Goal: Check status: Check status

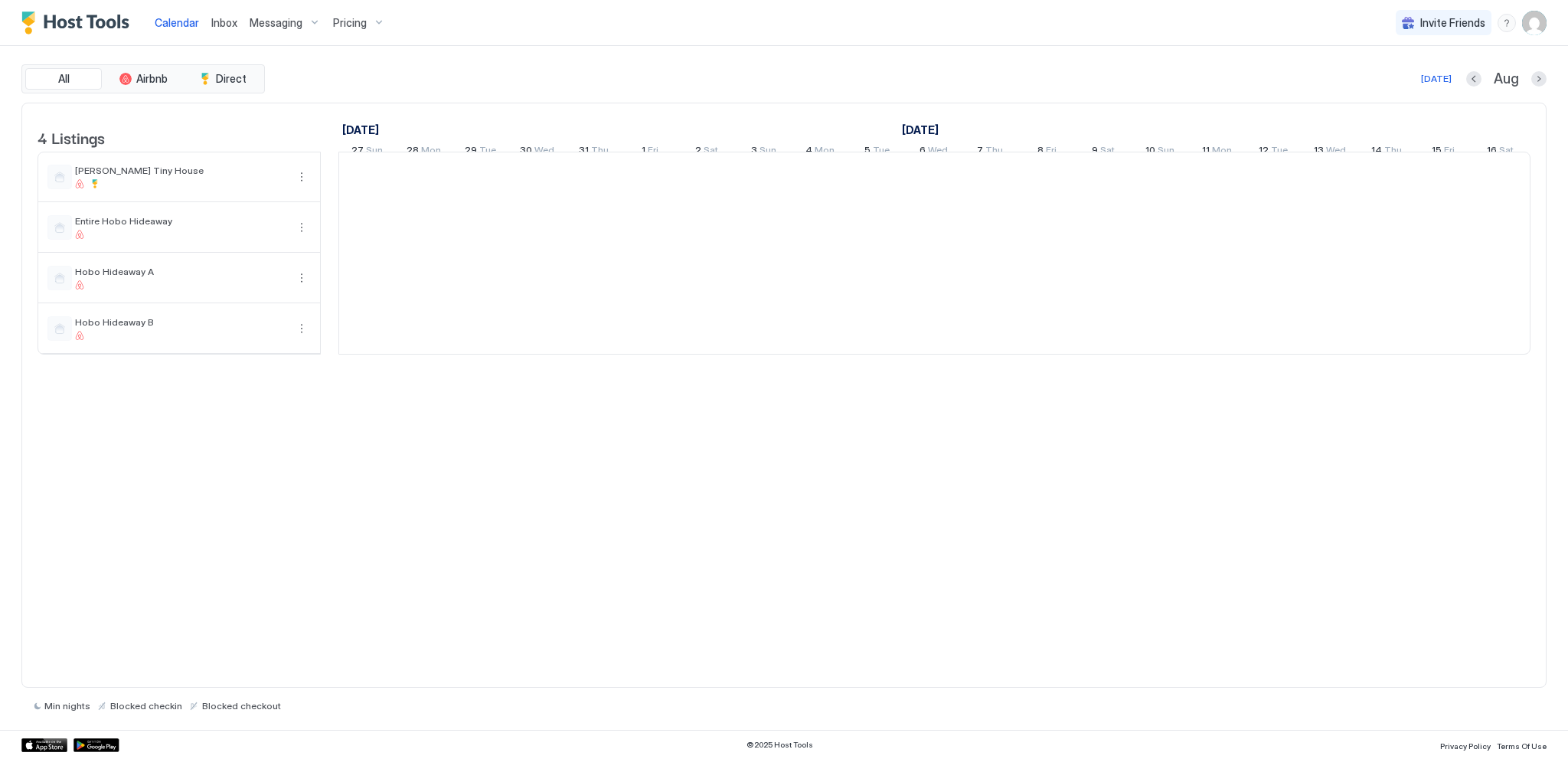
scroll to position [0, 850]
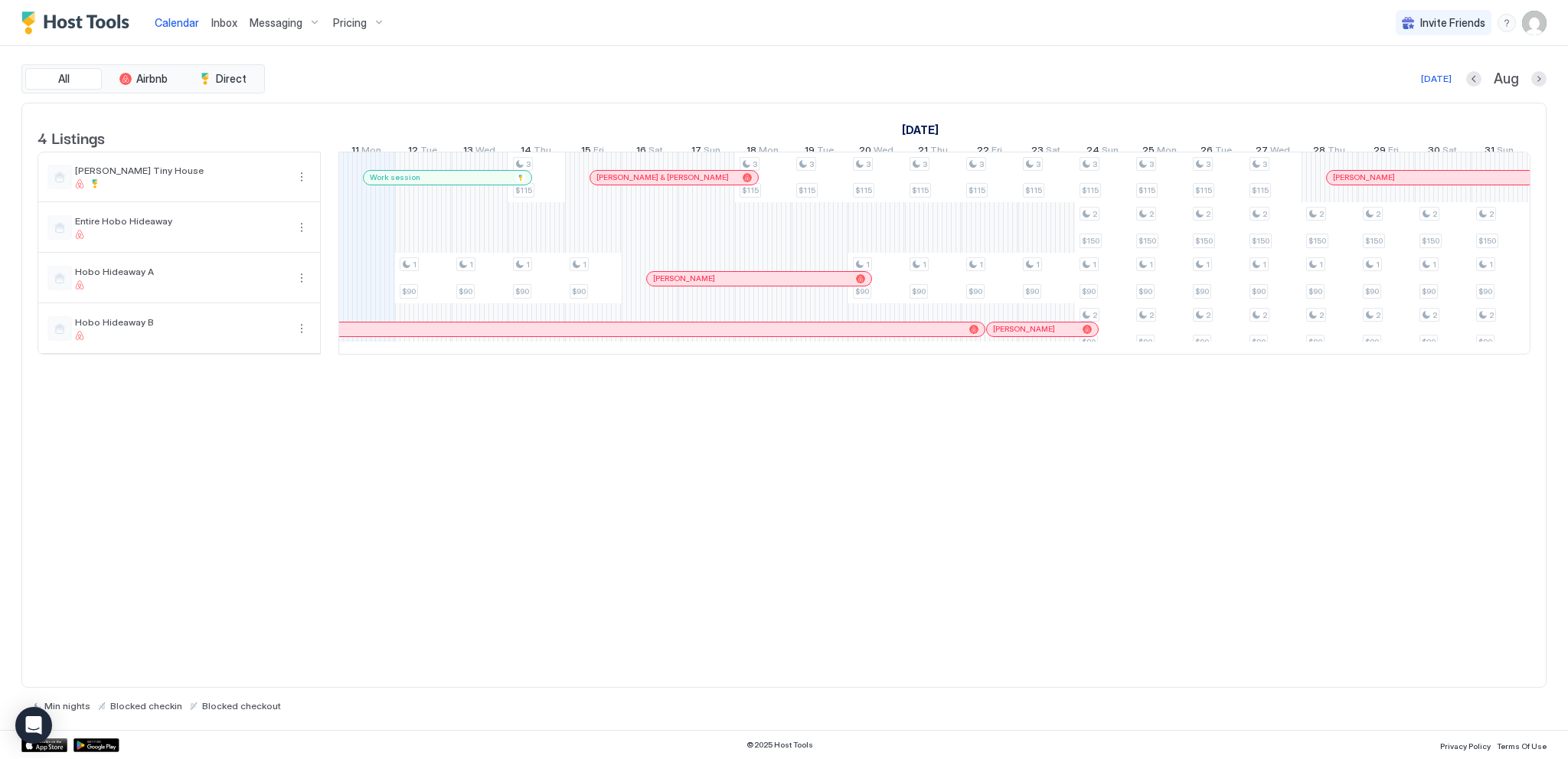
drag, startPoint x: 719, startPoint y: 517, endPoint x: 693, endPoint y: 491, distance: 36.8
click at [719, 517] on div "4 Listings [DATE] [DATE] [DATE] 27 Sun 28 Mon 29 Tue 30 Wed 31 Thu 1 Fri 2 Sat …" at bounding box center [784, 395] width 1526 height 586
click at [1541, 77] on button "Next month" at bounding box center [1539, 79] width 16 height 16
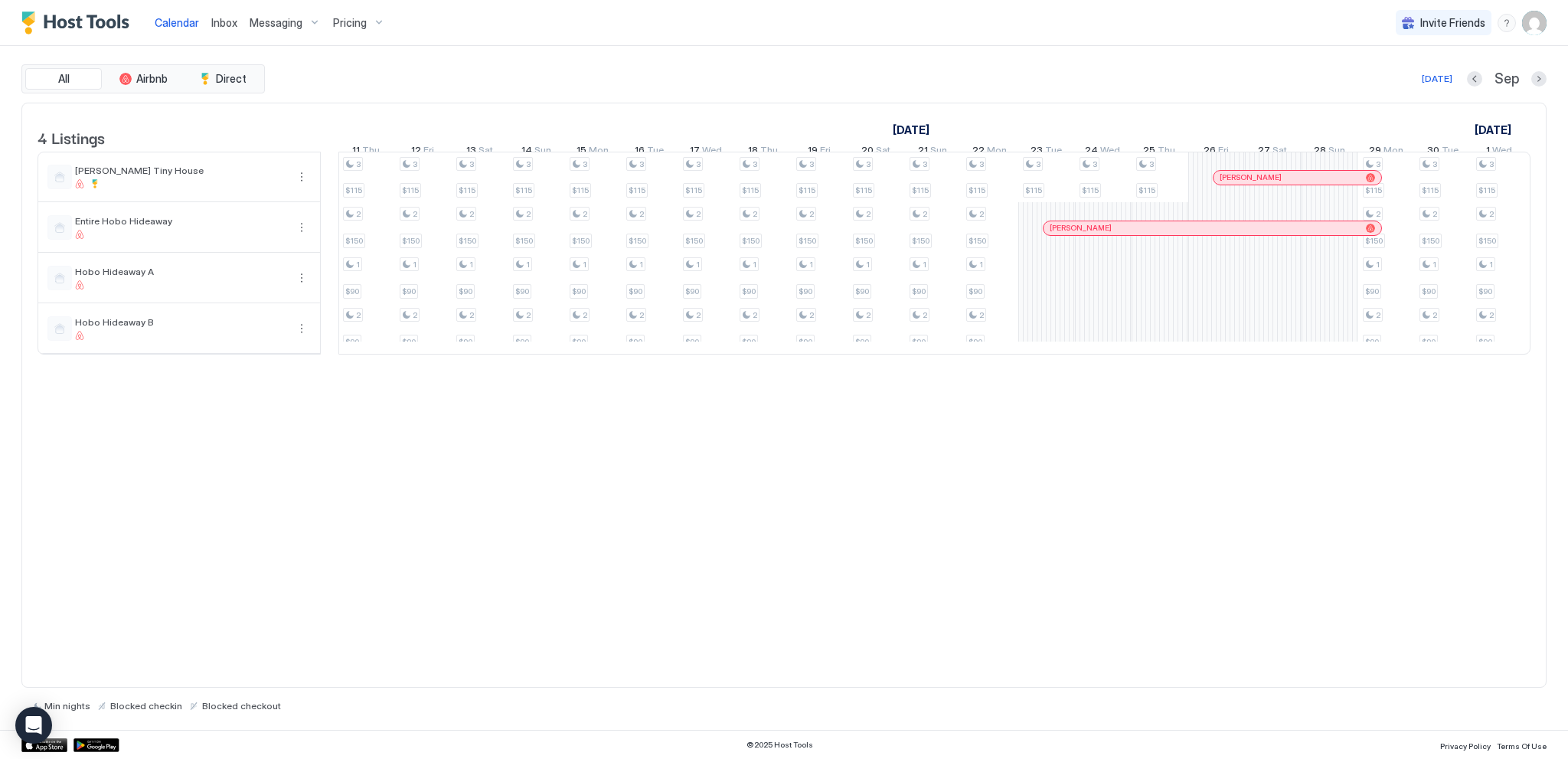
click at [1067, 431] on div "4 Listings [DATE] [DATE] [DATE] 27 Wed 28 Thu 29 Fri 30 Sat 31 Sun 1 Mon 2 Tue …" at bounding box center [784, 395] width 1526 height 586
click at [1135, 53] on div "All Airbnb Direct [DATE] [DATE] Listings [DATE] [DATE] [DATE] 27 Wed 28 Thu 29 …" at bounding box center [784, 388] width 1526 height 684
click at [1232, 508] on div "4 Listings [DATE] [DATE] [DATE] 27 Wed 28 Thu 29 Fri 30 Sat 31 Sun 1 Mon 2 Tue …" at bounding box center [784, 395] width 1526 height 586
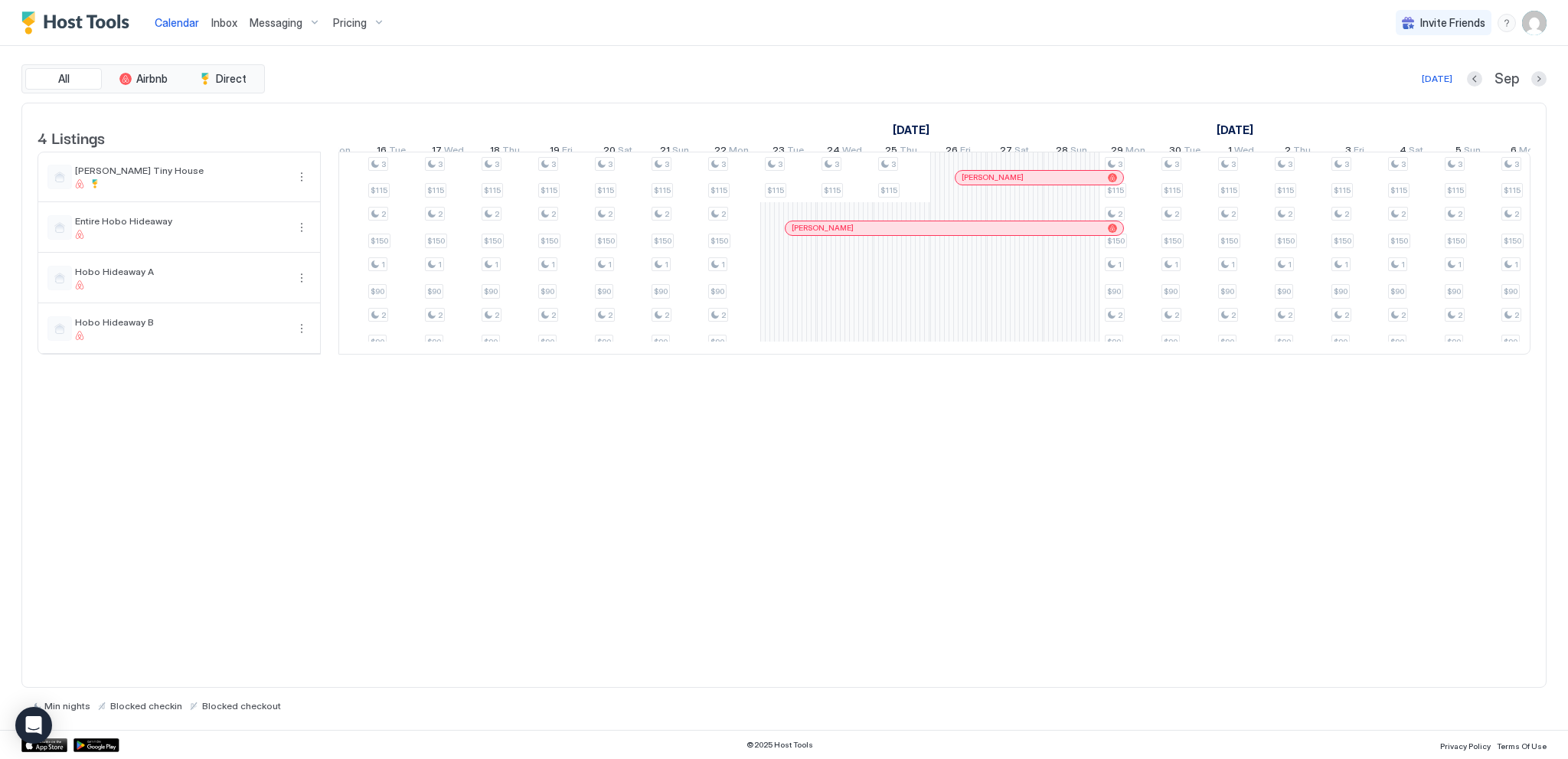
scroll to position [0, 1111]
click at [1007, 424] on div "4 Listings [DATE] [DATE] [DATE] 27 Wed 28 Thu 29 Fri 30 Sat 31 Sun 1 Mon 2 Tue …" at bounding box center [784, 395] width 1526 height 586
click at [985, 86] on div "[DATE] Sep" at bounding box center [906, 79] width 1278 height 18
click at [641, 549] on div "4 Listings [DATE] [DATE] [DATE] 27 Wed 28 Thu 29 Fri 30 Sat 31 Sun 1 Mon 2 Tue …" at bounding box center [784, 395] width 1526 height 586
click at [595, 109] on div "[DATE] [DATE] [DATE] 27 Wed 28 Thu 29 Fri 30 Sat 31 Sun 1 Mon 2 Tue 3 Wed 4 Thu…" at bounding box center [934, 133] width 1192 height 60
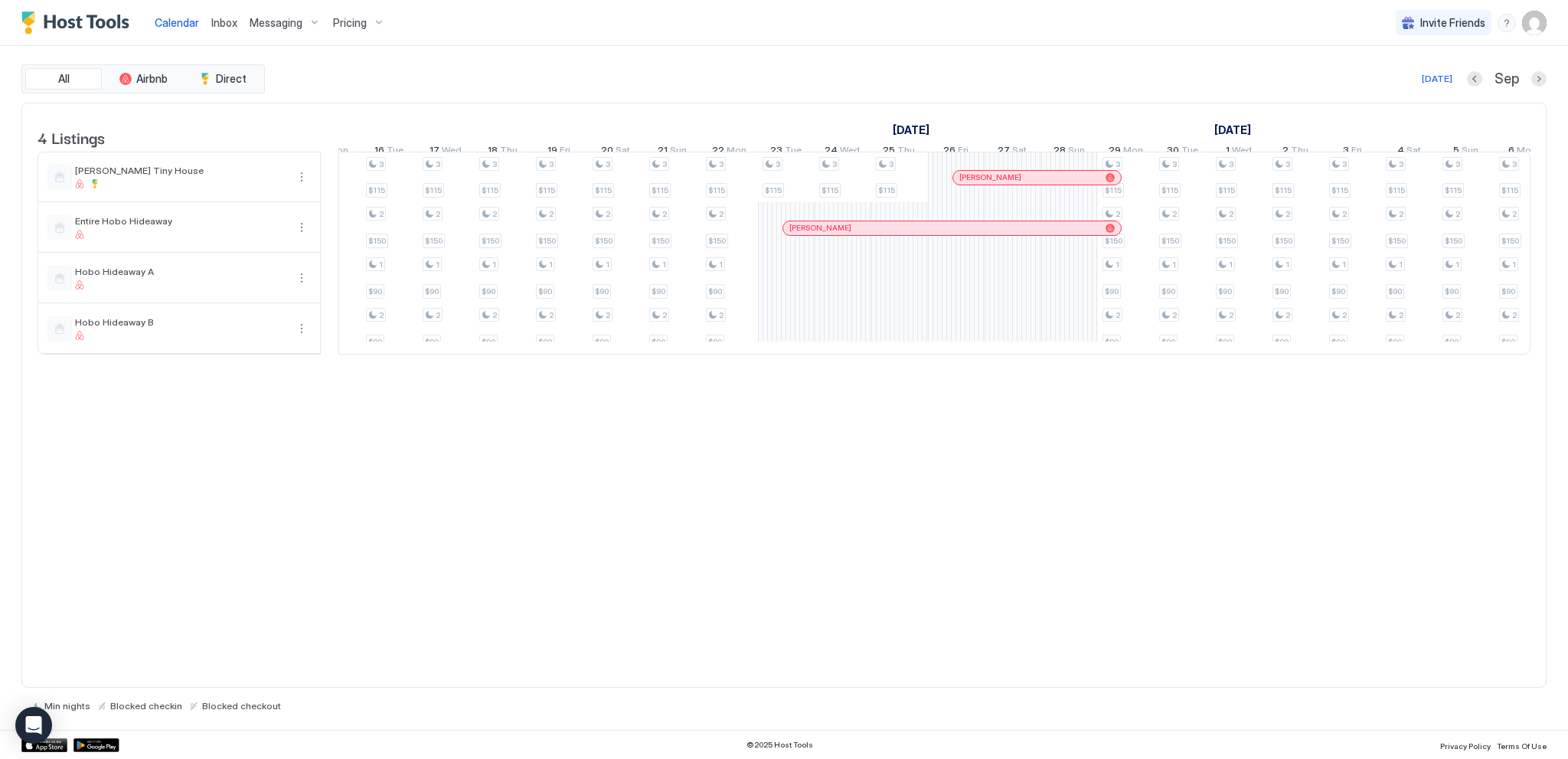
click at [631, 473] on div "4 Listings [DATE] [DATE] [DATE] 27 Wed 28 Thu 29 Fri 30 Sat 31 Sun 1 Mon 2 Tue …" at bounding box center [784, 395] width 1526 height 586
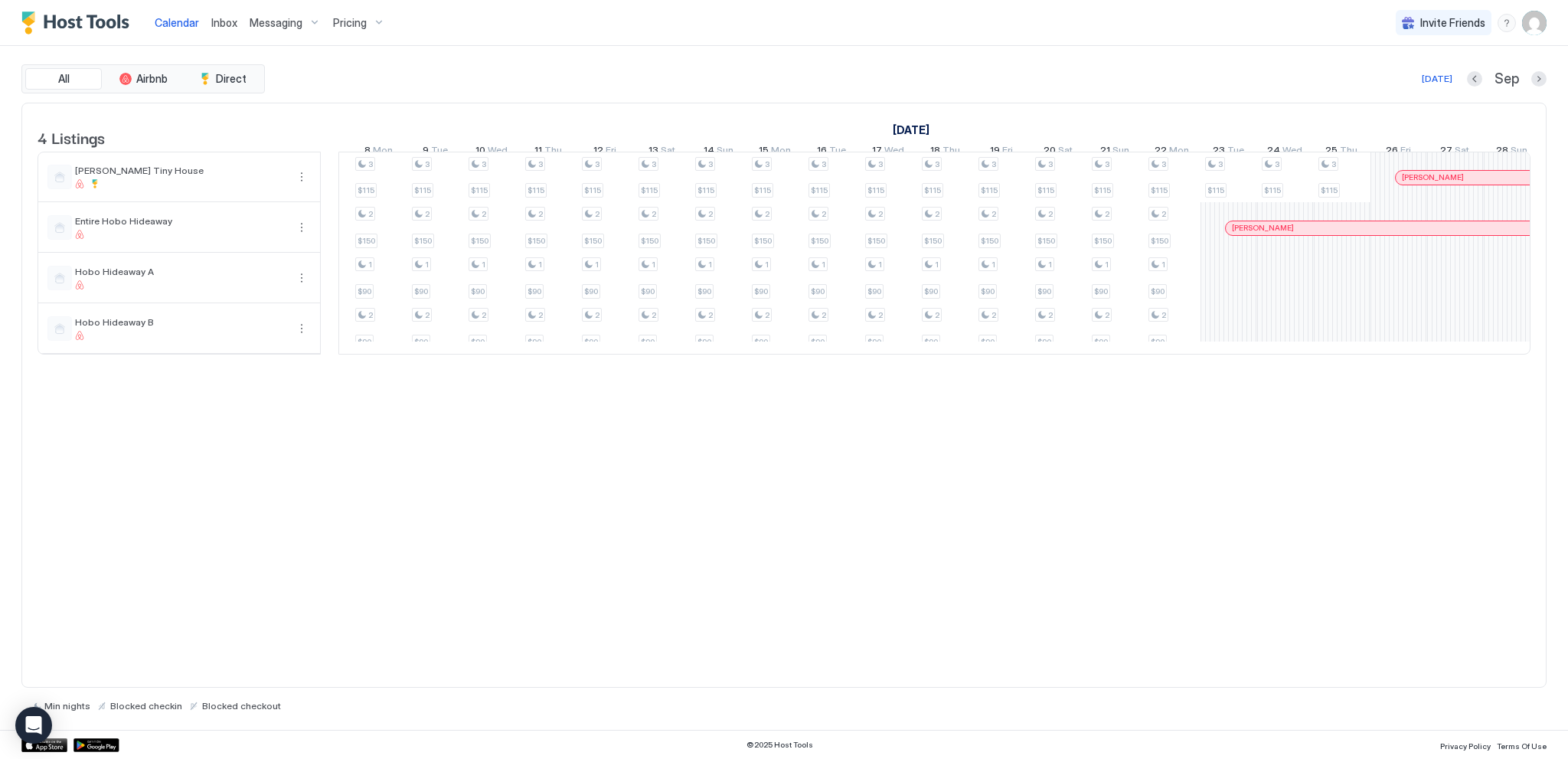
scroll to position [0, 598]
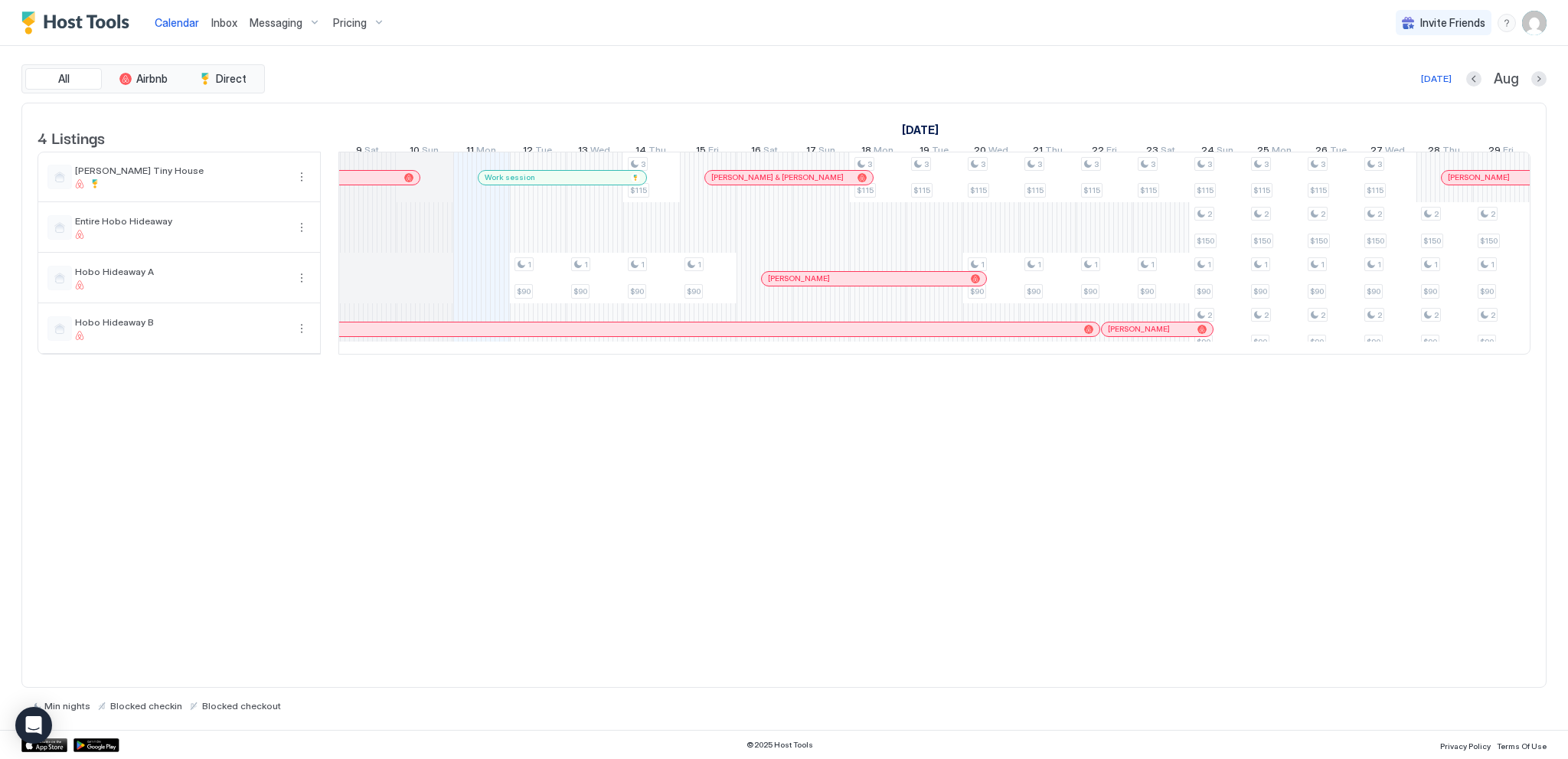
click at [692, 394] on div "4 Listings [DATE] [DATE] [DATE] 18 Fri 19 Sat 20 Sun 21 Mon 22 Tue 23 Wed 24 Th…" at bounding box center [784, 395] width 1526 height 586
click at [650, 63] on div "All Airbnb Direct [DATE] [DATE] Listings [DATE] [DATE] [DATE] 18 Fri 19 Sat 20 …" at bounding box center [784, 388] width 1526 height 684
click at [720, 423] on div "4 Listings [DATE] [DATE] [DATE] 18 Fri 19 Sat 20 Sun 21 Mon 22 Tue 23 Wed 24 Th…" at bounding box center [784, 395] width 1526 height 586
click at [782, 68] on div "All Airbnb Direct [DATE] Aug" at bounding box center [784, 79] width 1526 height 29
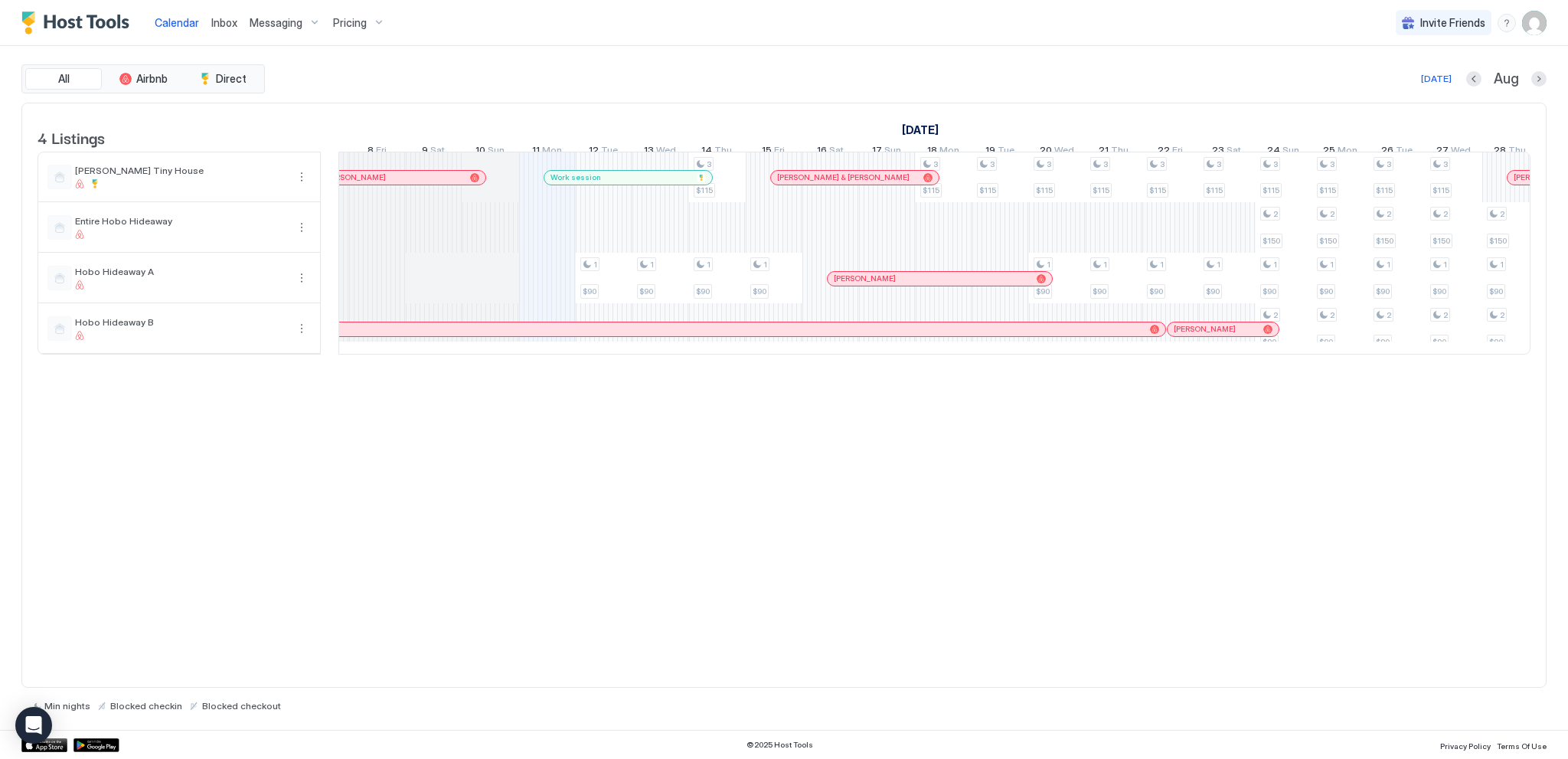
click at [752, 453] on div "4 Listings [DATE] [DATE] [DATE] 18 Fri 19 Sat 20 Sun 21 Mon 22 Tue 23 Wed 24 Th…" at bounding box center [784, 395] width 1526 height 586
click at [704, 70] on div "[DATE] Aug" at bounding box center [906, 79] width 1278 height 18
drag, startPoint x: 757, startPoint y: 473, endPoint x: 764, endPoint y: 418, distance: 55.4
click at [757, 473] on div "4 Listings [DATE] [DATE] [DATE] 18 Fri 19 Sat 20 Sun 21 Mon 22 Tue 23 Wed 24 Th…" at bounding box center [784, 395] width 1526 height 586
click at [761, 75] on div "[DATE] Aug" at bounding box center [906, 79] width 1278 height 18
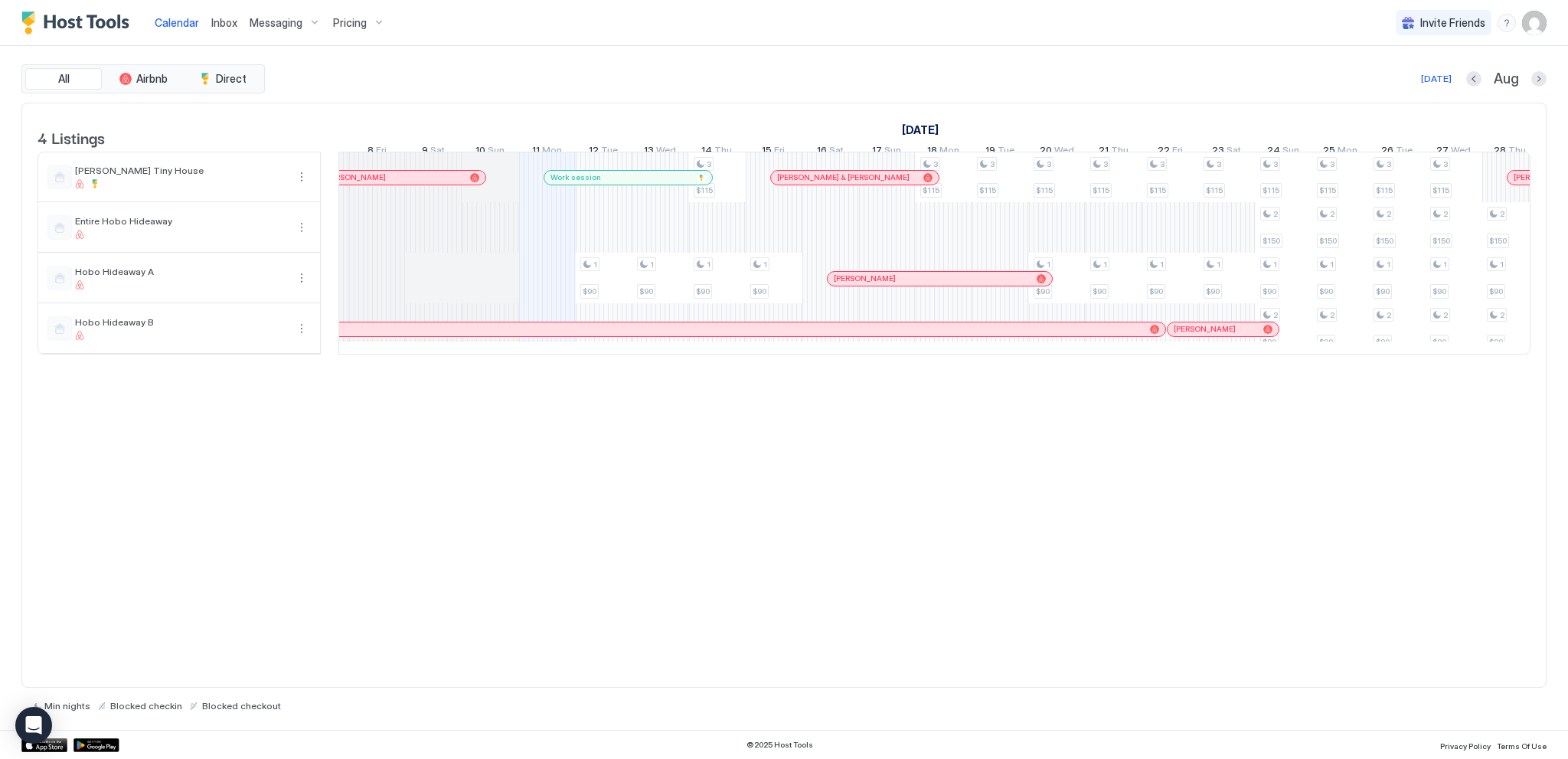
click at [803, 482] on div "4 Listings [DATE] [DATE] [DATE] 18 Fri 19 Sat 20 Sun 21 Mon 22 Tue 23 Wed 24 Th…" at bounding box center [784, 395] width 1526 height 586
drag, startPoint x: 813, startPoint y: 86, endPoint x: 813, endPoint y: 77, distance: 9.0
click at [813, 84] on div "[DATE] Aug" at bounding box center [906, 79] width 1278 height 18
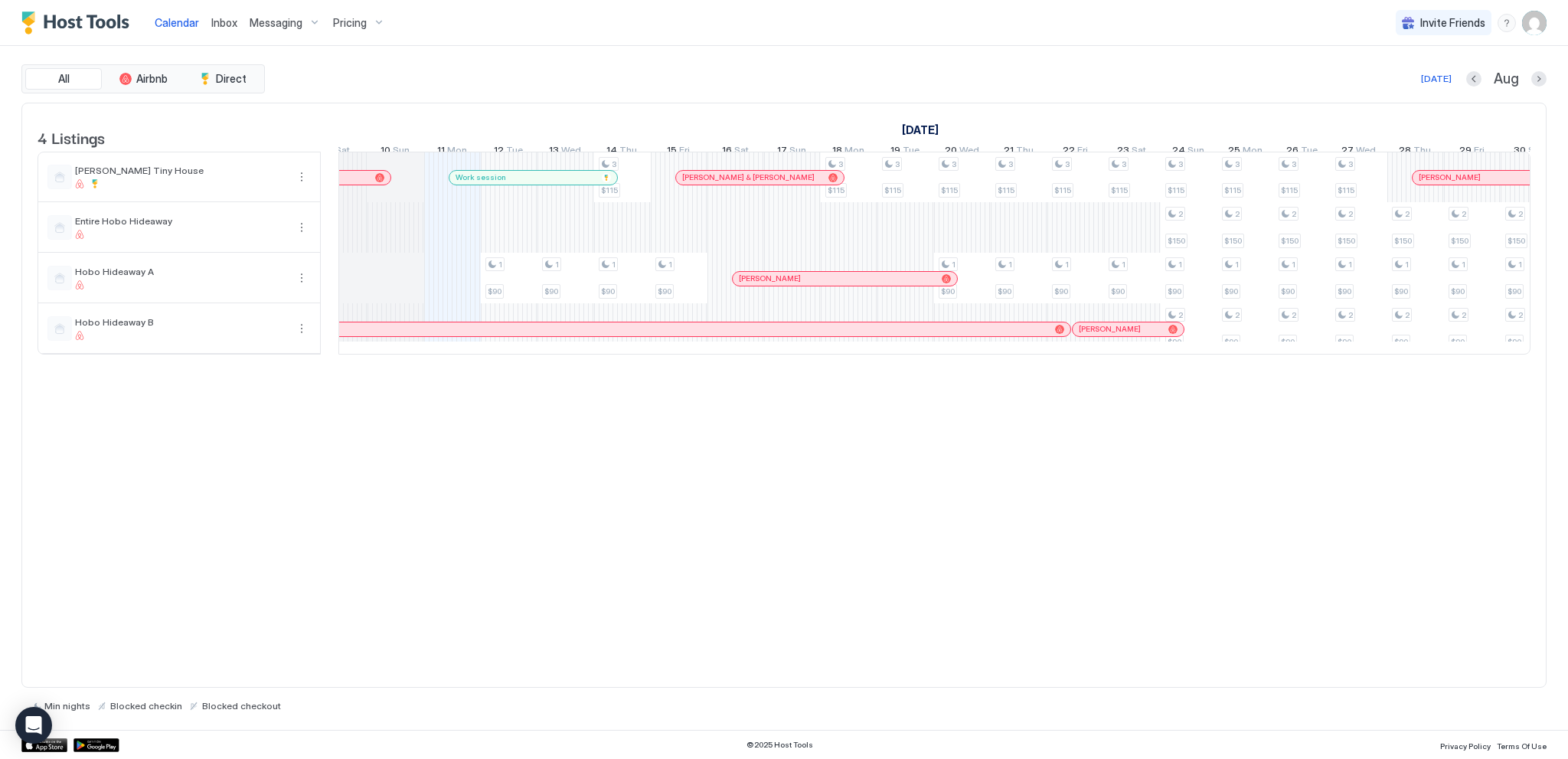
click at [788, 63] on div "All Airbnb Direct [DATE] [DATE] Listings [DATE] [DATE] [DATE] 18 Fri 19 Sat 20 …" at bounding box center [784, 388] width 1526 height 684
click at [791, 58] on div "All Airbnb Direct [DATE] [DATE] Listings [DATE] [DATE] [DATE] 18 Fri 19 Sat 20 …" at bounding box center [784, 388] width 1526 height 684
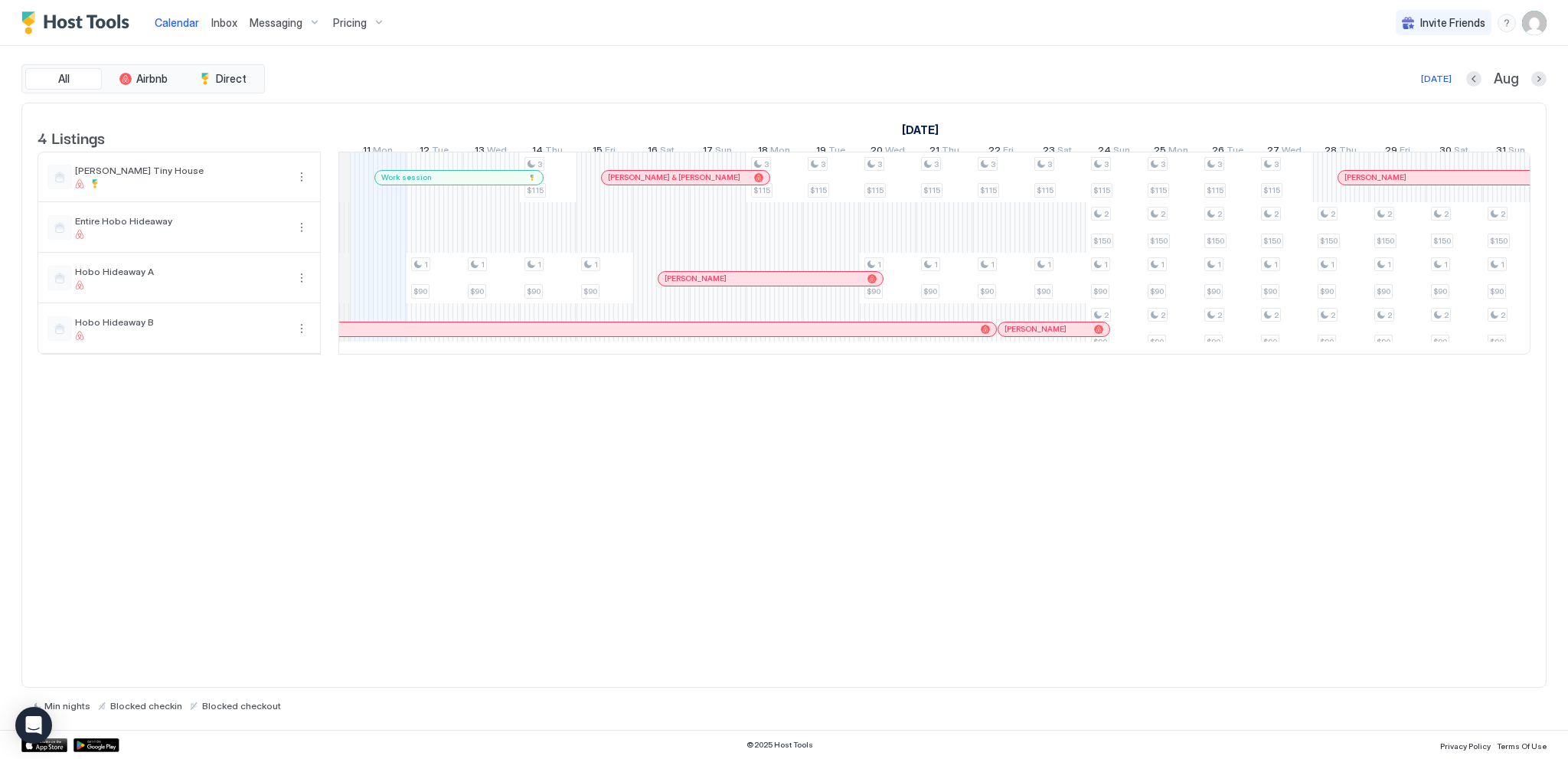
click at [769, 71] on div "[DATE] Aug" at bounding box center [906, 79] width 1278 height 18
drag, startPoint x: 762, startPoint y: 443, endPoint x: 831, endPoint y: 400, distance: 81.3
click at [763, 443] on div "4 Listings [DATE] [DATE] [DATE] 18 Fri 19 Sat 20 Sun 21 Mon 22 Tue 23 Wed 24 Th…" at bounding box center [784, 395] width 1526 height 586
click at [720, 75] on div "[DATE] Aug" at bounding box center [906, 79] width 1278 height 18
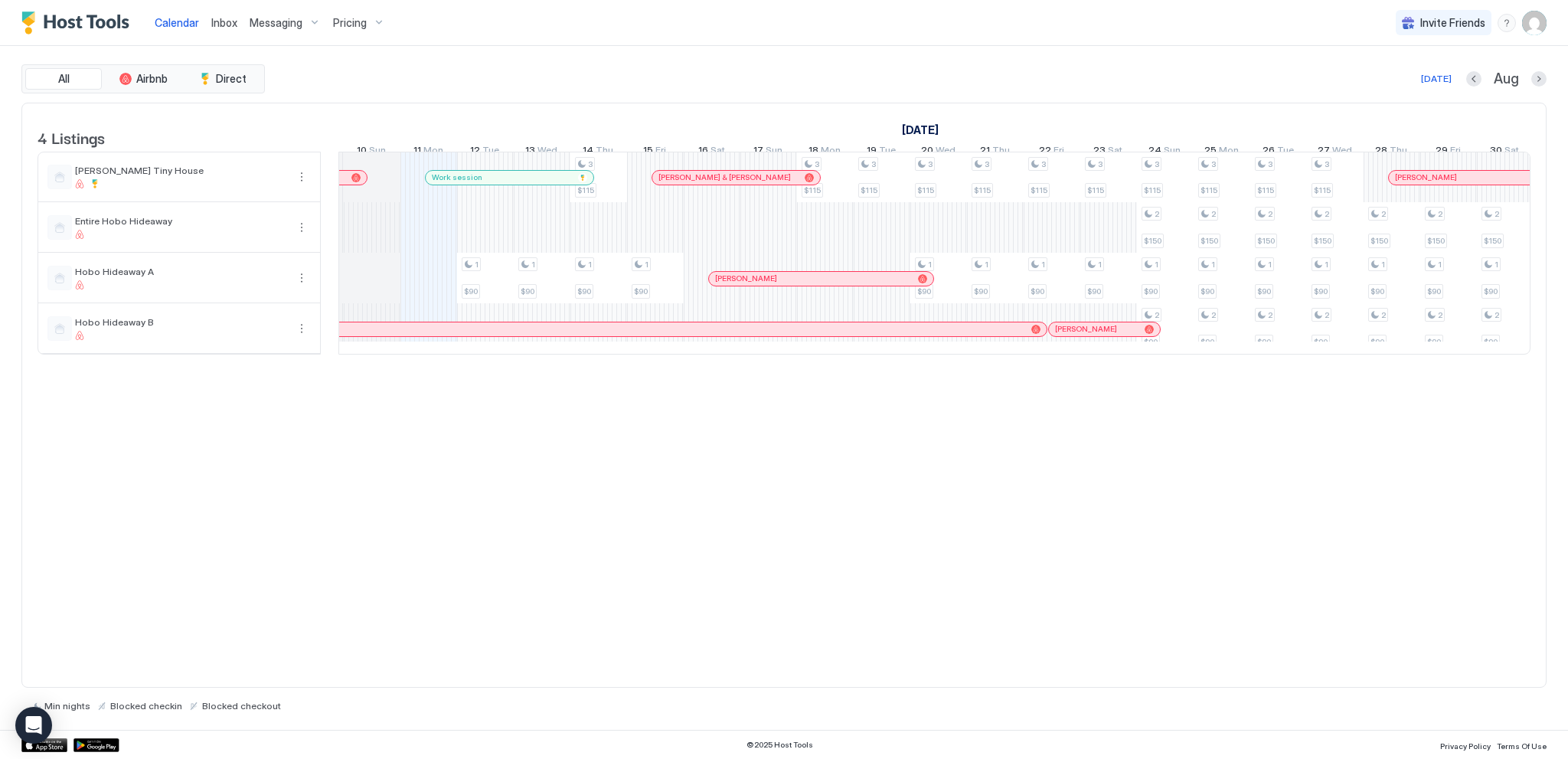
click at [861, 450] on div "4 Listings [DATE] [DATE] [DATE] 18 Fri 19 Sat 20 Sun 21 Mon 22 Tue 23 Wed 24 Th…" at bounding box center [784, 395] width 1526 height 586
click at [858, 49] on div "All Airbnb Direct [DATE] [DATE] Listings [DATE] [DATE] [DATE] 18 Fri 19 Sat 20 …" at bounding box center [784, 388] width 1526 height 684
click at [956, 556] on div "4 Listings [DATE] [DATE] [DATE] 18 Fri 19 Sat 20 Sun 21 Mon 22 Tue 23 Wed 24 Th…" at bounding box center [784, 395] width 1526 height 586
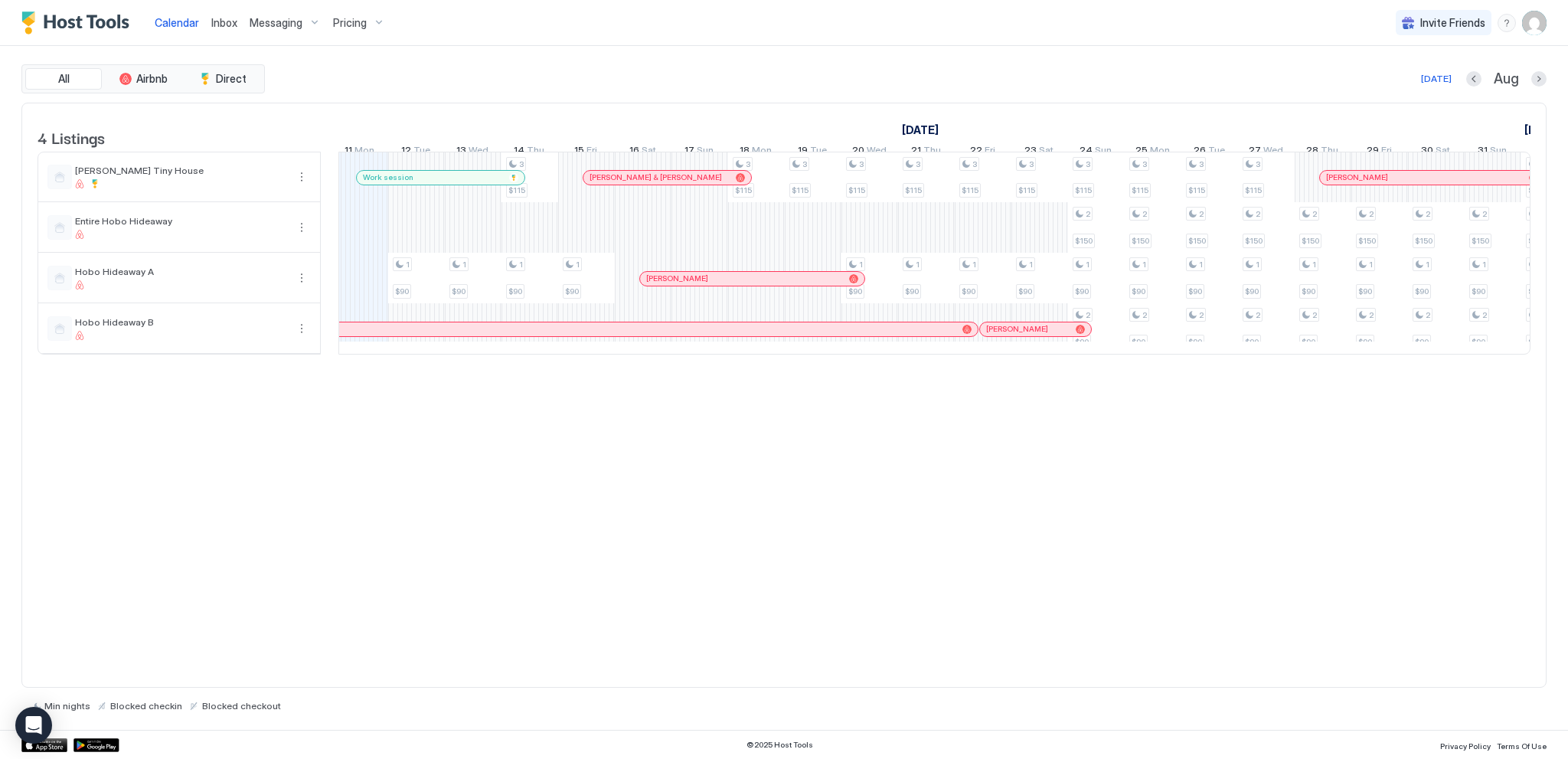
click at [806, 80] on div "[DATE] Aug" at bounding box center [906, 79] width 1278 height 18
